Goal: Use online tool/utility: Utilize a website feature to perform a specific function

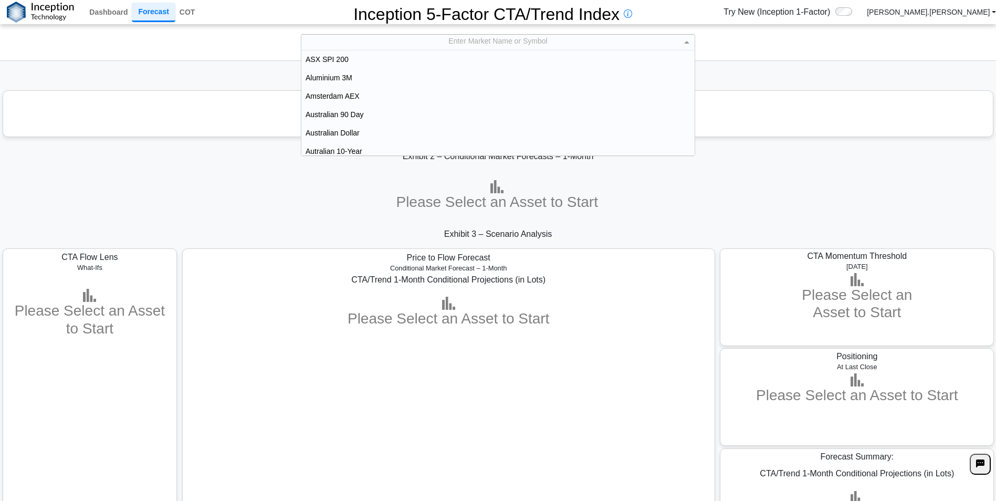
click at [481, 38] on div "Enter Market Name or Symbol" at bounding box center [497, 42] width 393 height 15
type input "***"
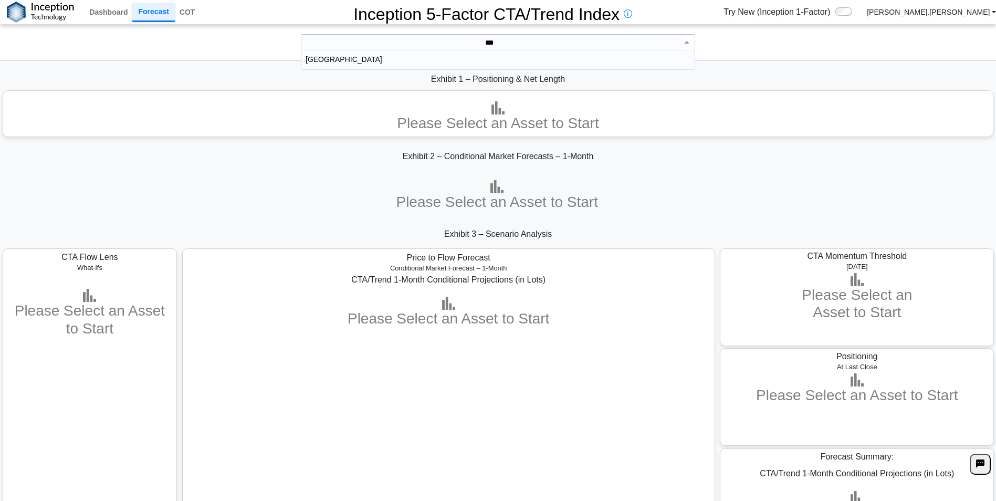
scroll to position [11, 382]
click at [493, 51] on div "[GEOGRAPHIC_DATA]" at bounding box center [496, 59] width 390 height 18
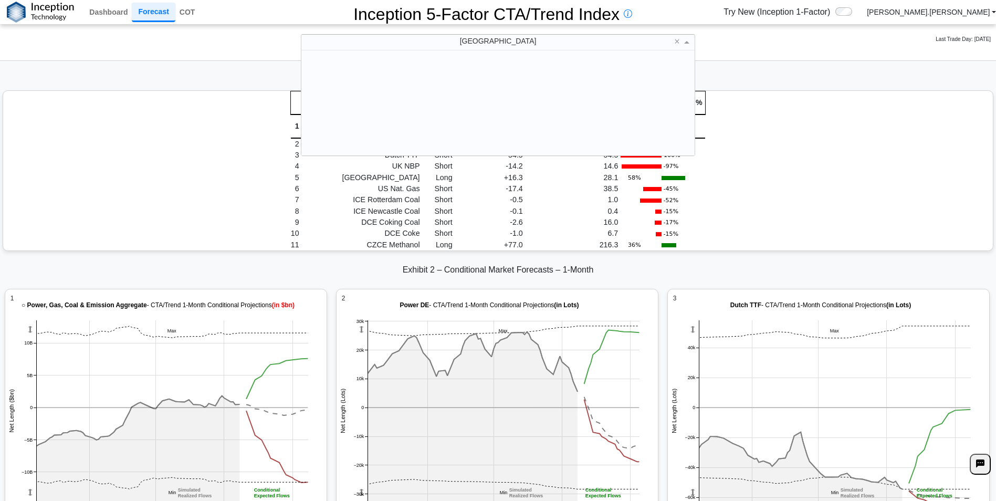
scroll to position [648, 0]
click at [204, 224] on div "Market Position Net Length (kLots) Max Net Length (+/- kLots) Allocation % 1 En…" at bounding box center [498, 171] width 990 height 160
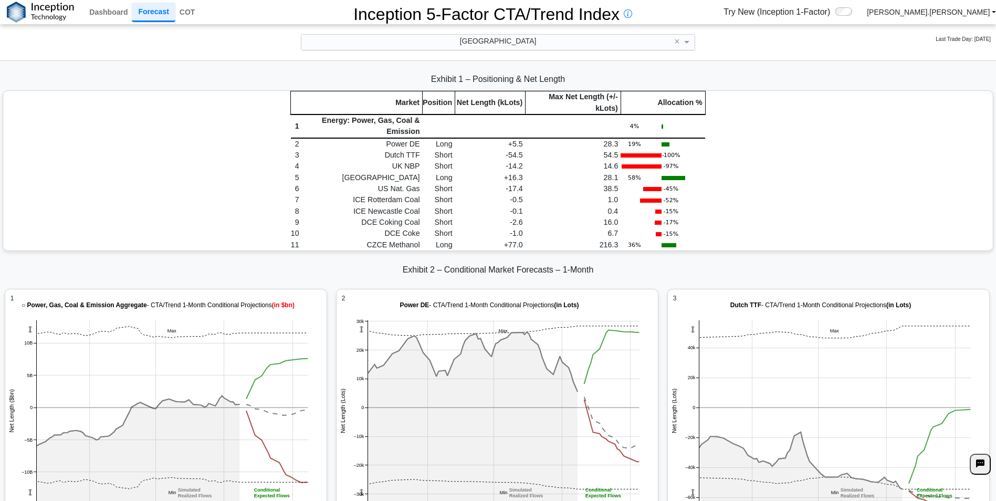
scroll to position [1, 0]
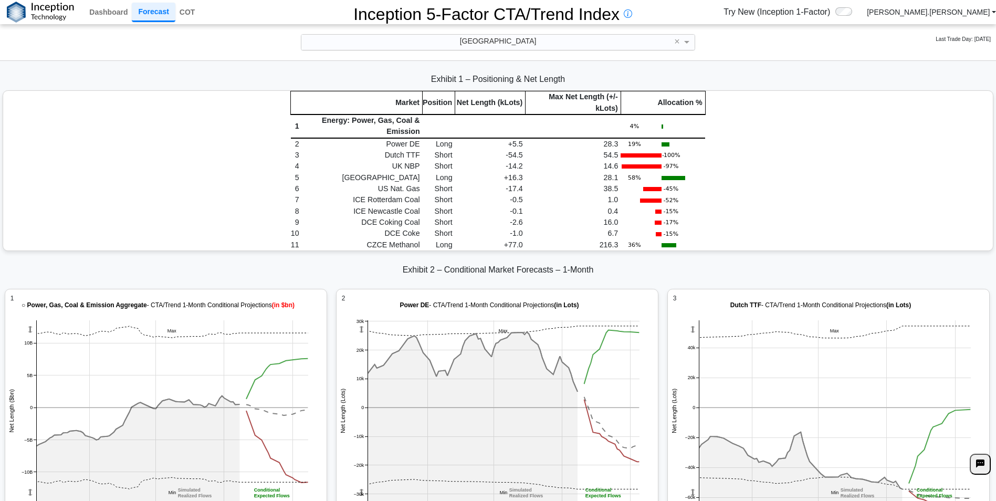
scroll to position [0, 0]
